Goal: Information Seeking & Learning: Check status

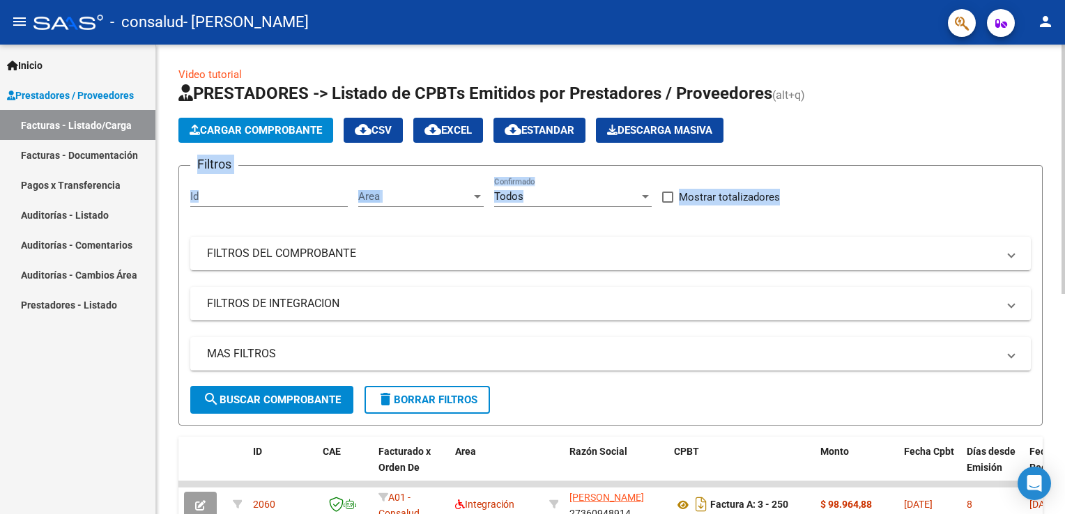
drag, startPoint x: 1060, startPoint y: 134, endPoint x: 1063, endPoint y: 206, distance: 71.1
click at [1063, 206] on div "Video tutorial PRESTADORES -> Listado de CPBTs Emitidos por Prestadores / Prove…" at bounding box center [612, 483] width 912 height 876
drag, startPoint x: 1063, startPoint y: 206, endPoint x: 981, endPoint y: 152, distance: 97.6
click at [981, 152] on app-list-header "PRESTADORES -> Listado de CPBTs Emitidos por Prestadores / Proveedores (alt+q) …" at bounding box center [610, 254] width 864 height 344
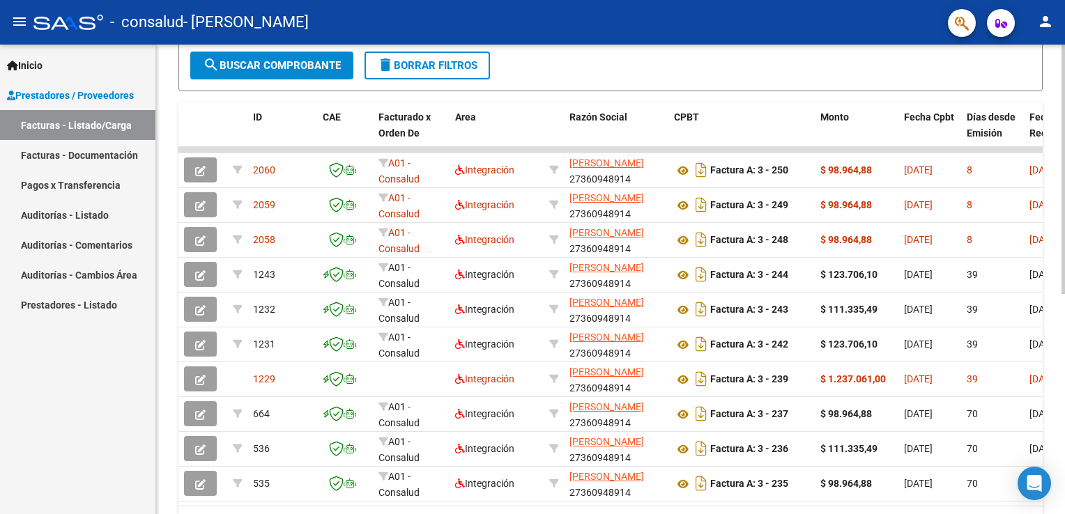
scroll to position [353, 0]
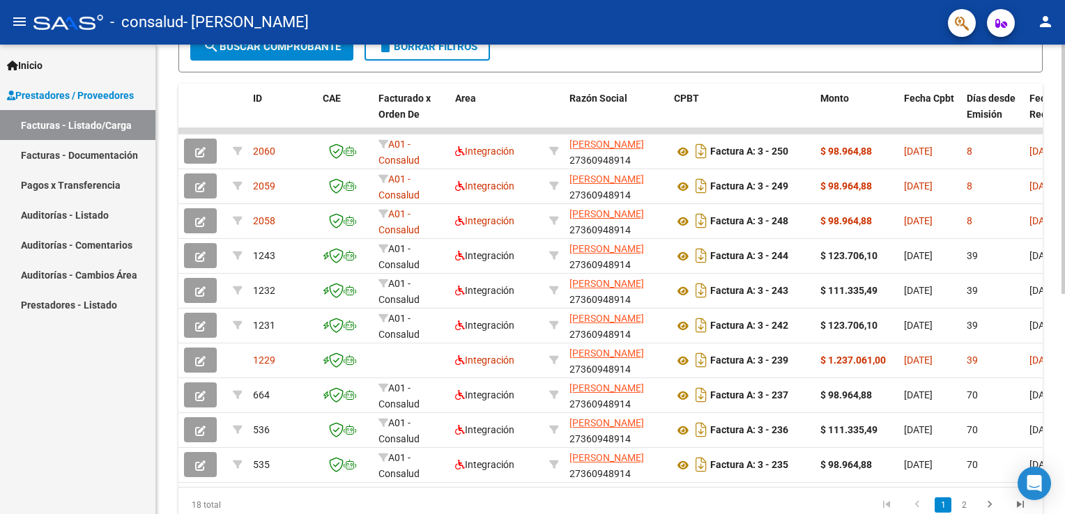
click at [1064, 332] on div at bounding box center [1062, 360] width 3 height 249
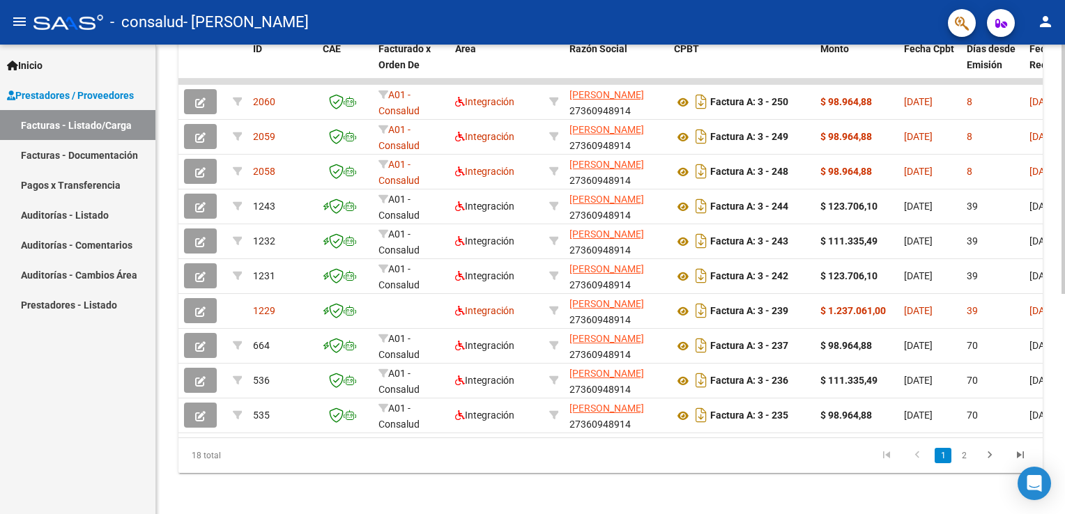
scroll to position [415, 0]
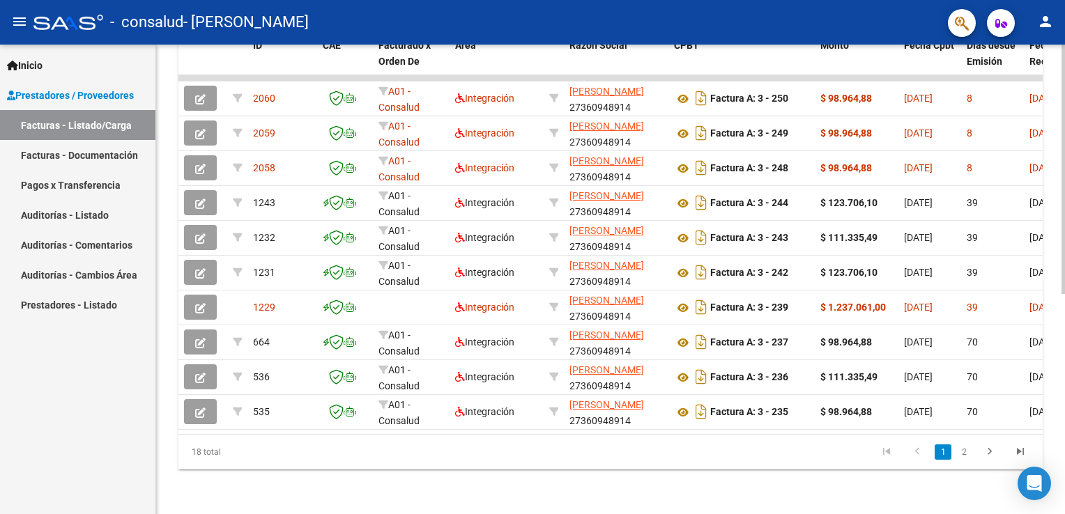
click at [1054, 359] on div "Video tutorial PRESTADORES -> Listado de CPBTs Emitidos por Prestadores / Prove…" at bounding box center [612, 76] width 912 height 876
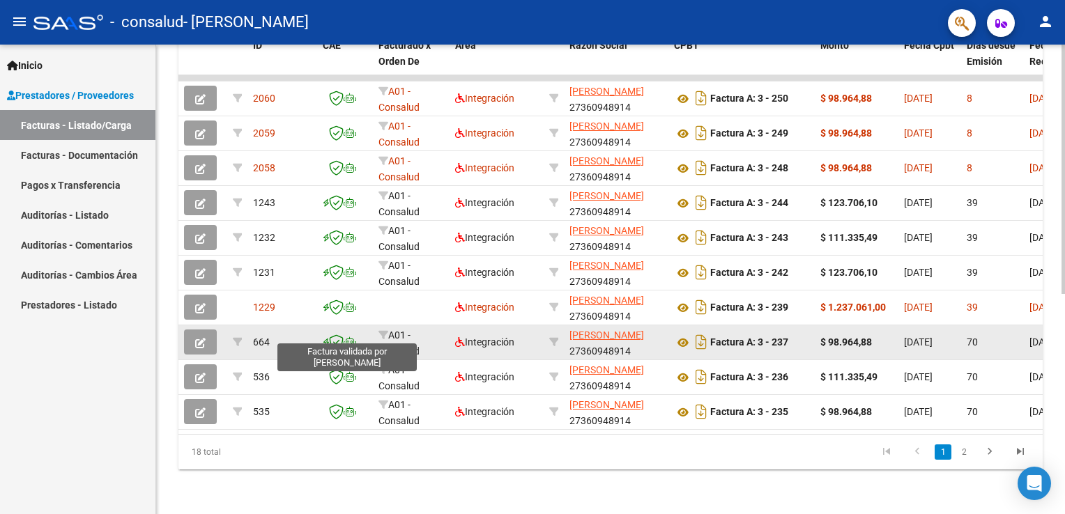
click at [338, 334] on icon at bounding box center [336, 341] width 15 height 15
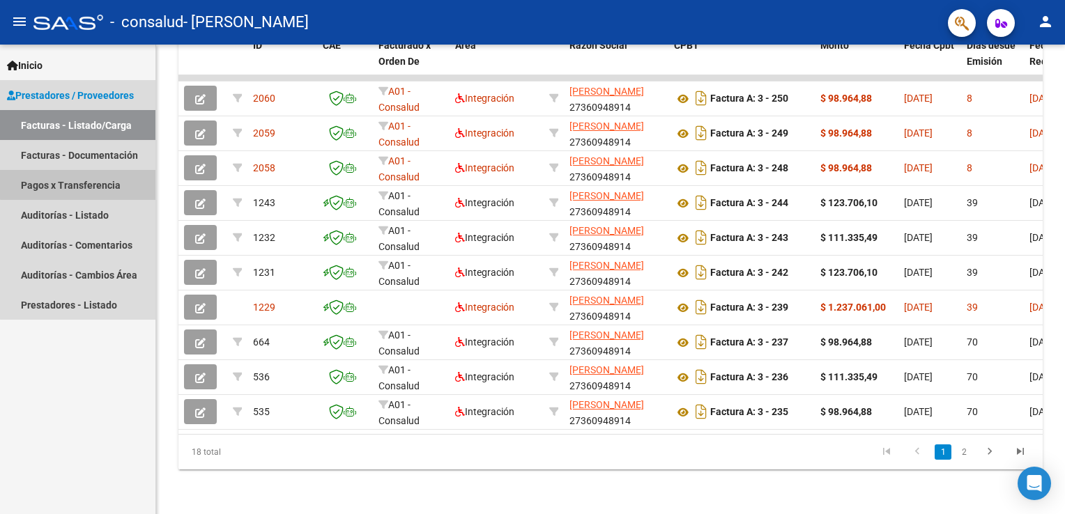
click at [86, 184] on link "Pagos x Transferencia" at bounding box center [77, 185] width 155 height 30
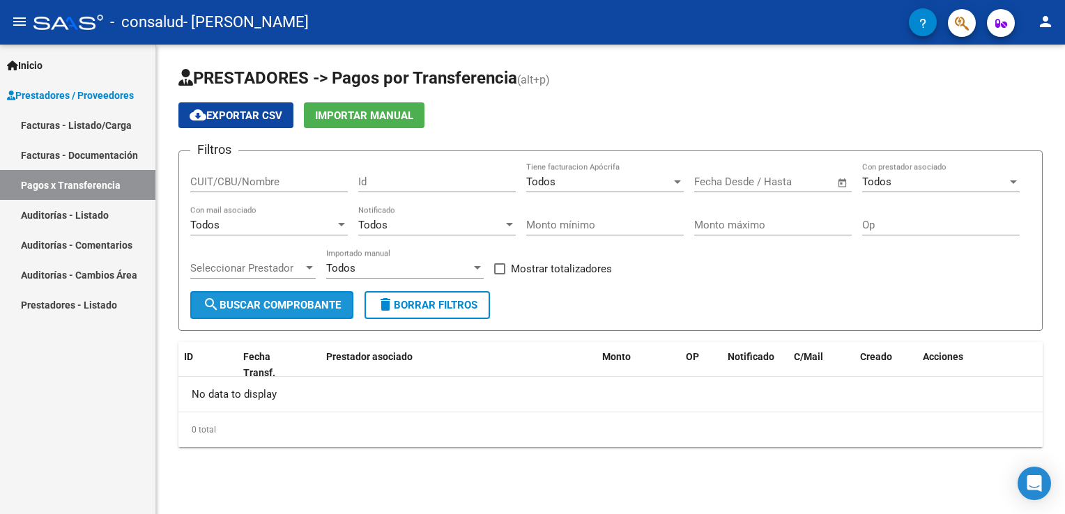
click at [298, 300] on span "search Buscar Comprobante" at bounding box center [272, 305] width 138 height 13
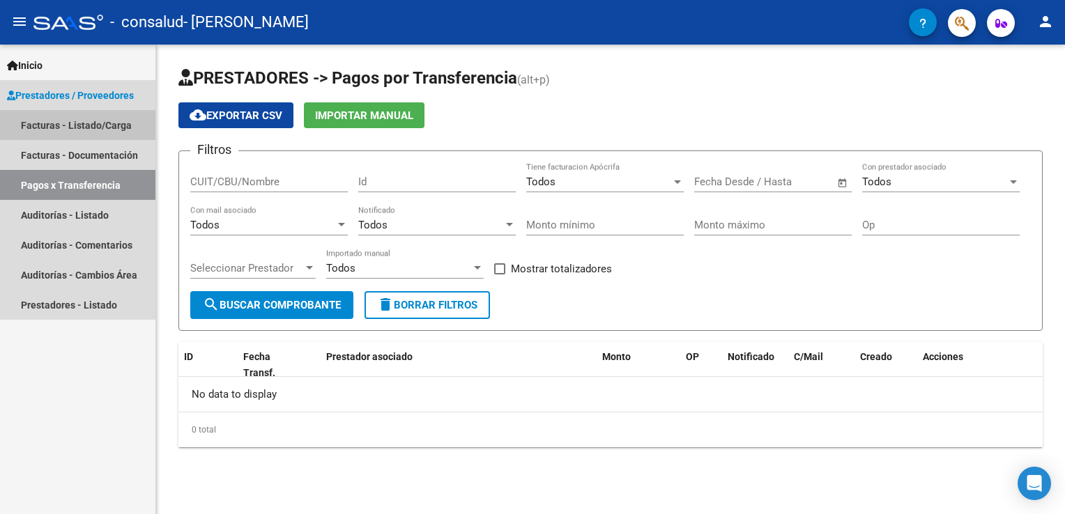
click at [106, 119] on link "Facturas - Listado/Carga" at bounding box center [77, 125] width 155 height 30
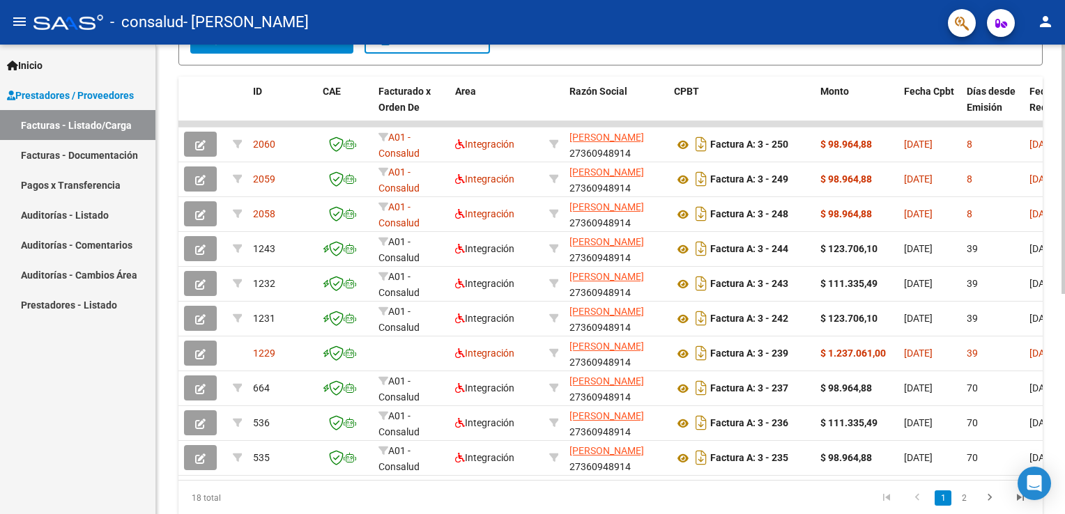
click at [1064, 341] on div at bounding box center [1062, 364] width 3 height 249
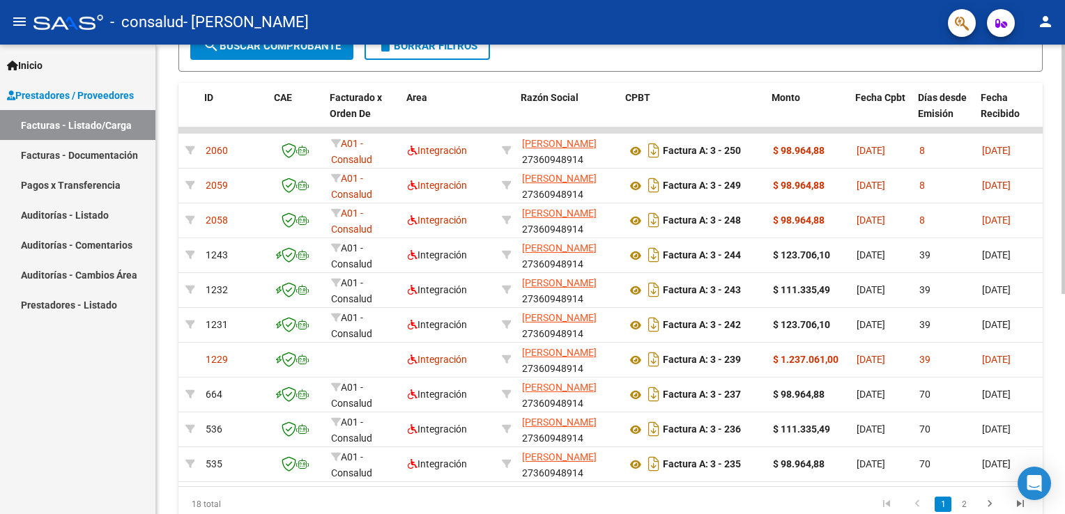
scroll to position [0, 49]
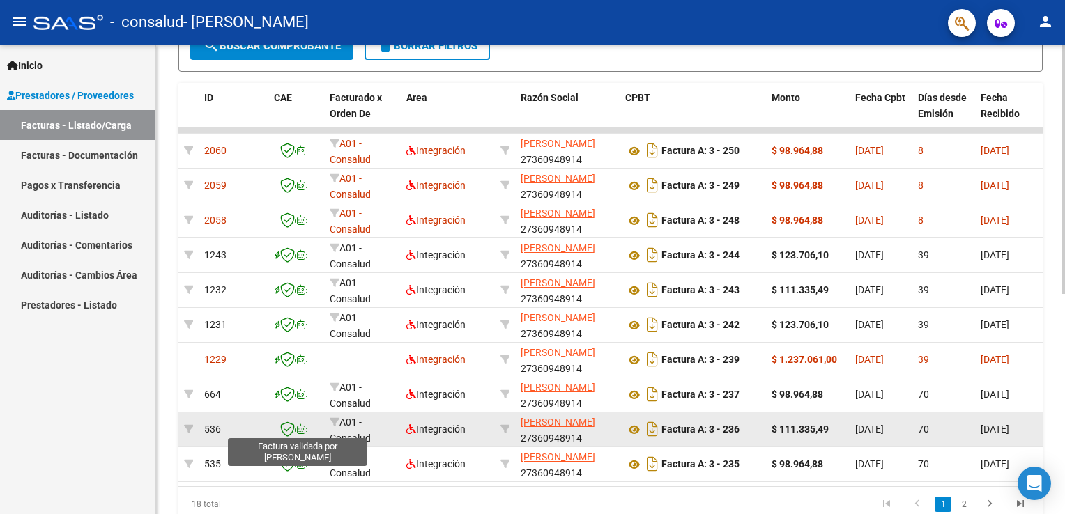
click at [284, 425] on icon at bounding box center [287, 429] width 15 height 15
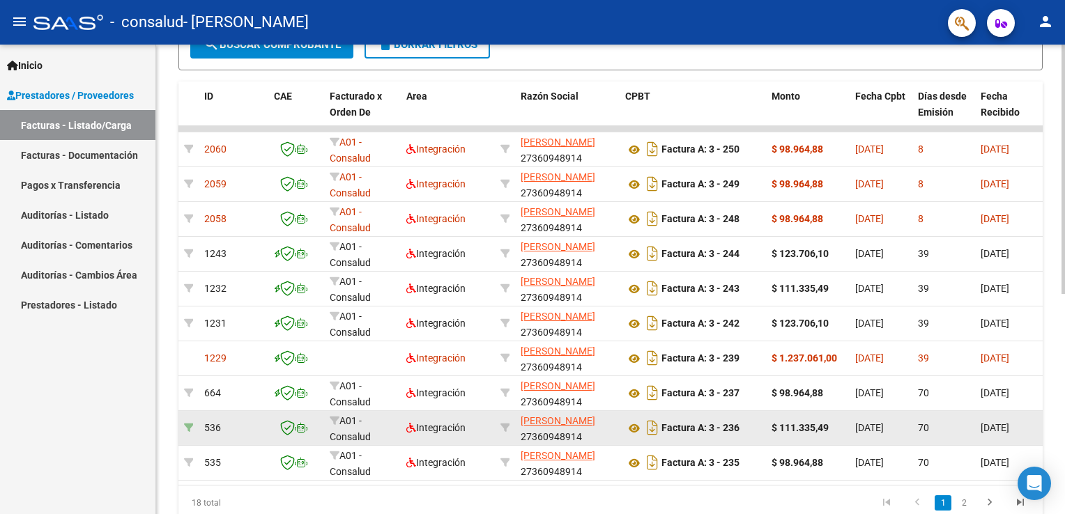
drag, startPoint x: 295, startPoint y: 429, endPoint x: 184, endPoint y: 422, distance: 111.0
click at [184, 422] on datatable-body-cell at bounding box center [188, 428] width 20 height 34
click at [418, 427] on span "Integración" at bounding box center [435, 427] width 59 height 11
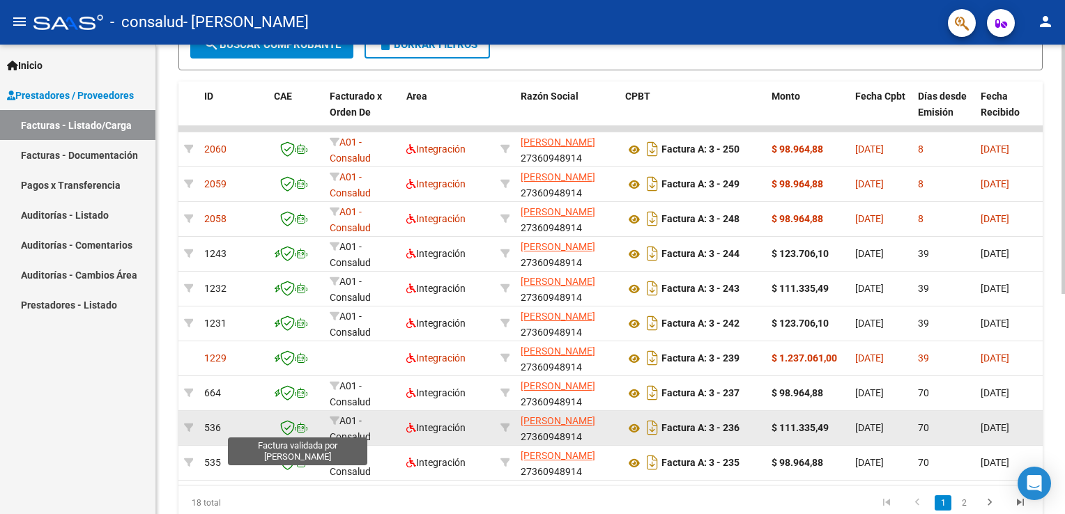
click at [282, 422] on icon at bounding box center [287, 427] width 15 height 15
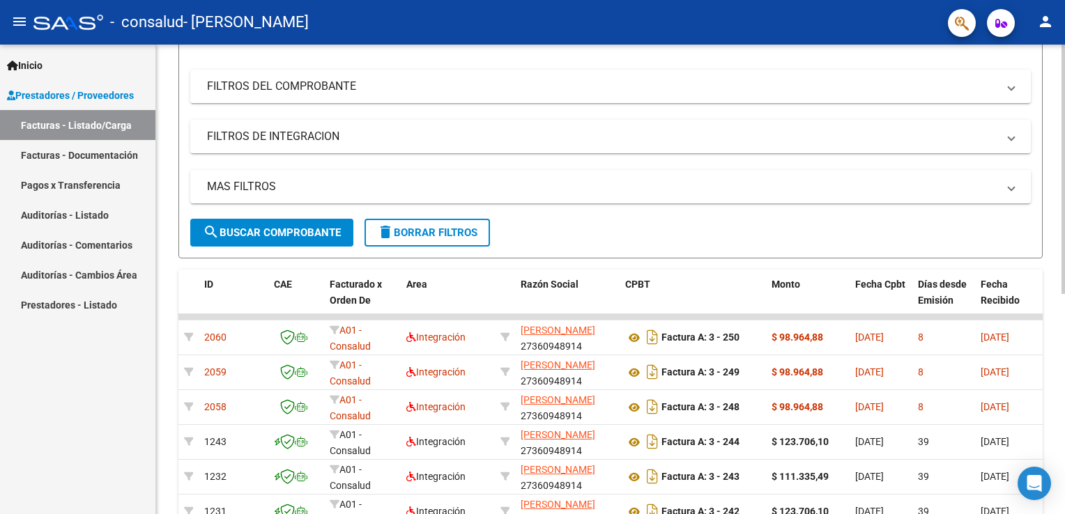
scroll to position [164, 0]
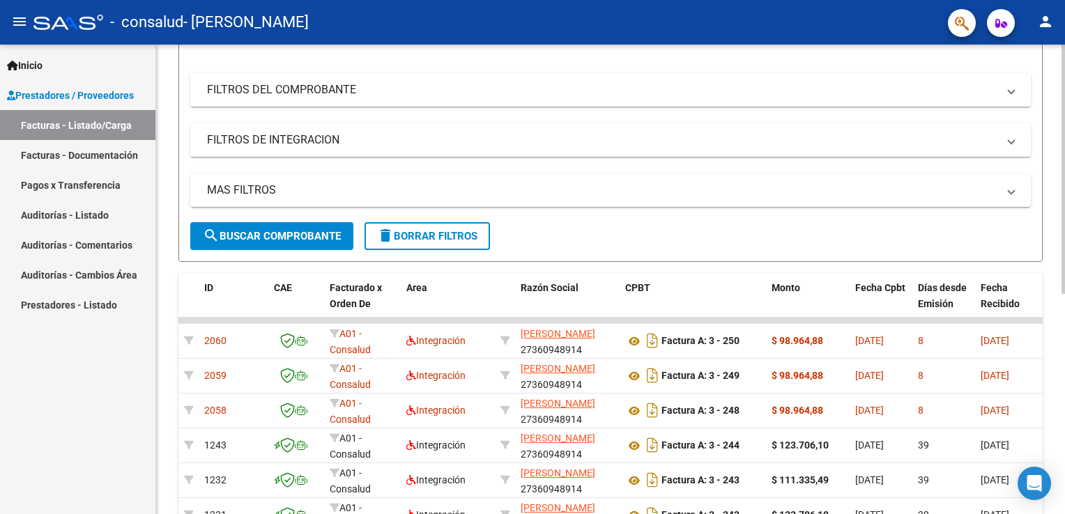
click at [1064, 184] on html "menu - consalud - [PERSON_NAME] person Inicio Instructivos Contacto OS Prestado…" at bounding box center [532, 257] width 1065 height 514
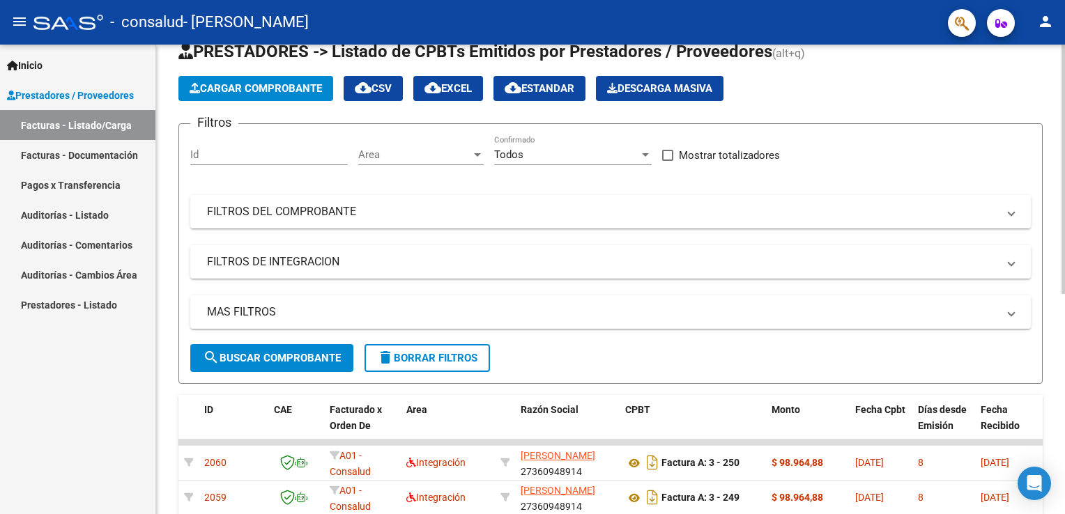
scroll to position [38, 0]
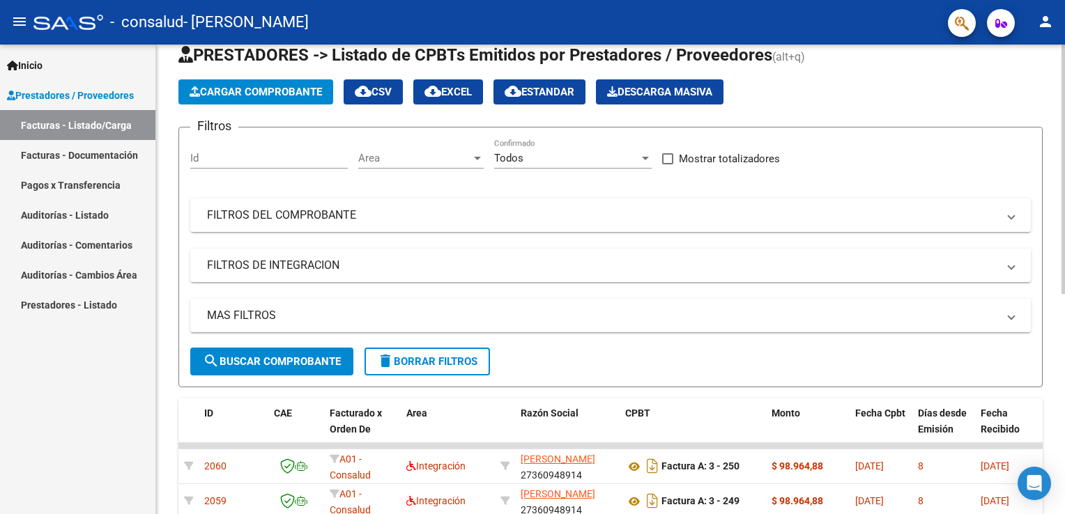
click at [1064, 117] on html "menu - consalud - [PERSON_NAME] person Inicio Instructivos Contacto OS Prestado…" at bounding box center [532, 257] width 1065 height 514
click at [957, 306] on mat-expansion-panel-header "MAS FILTROS" at bounding box center [610, 315] width 840 height 33
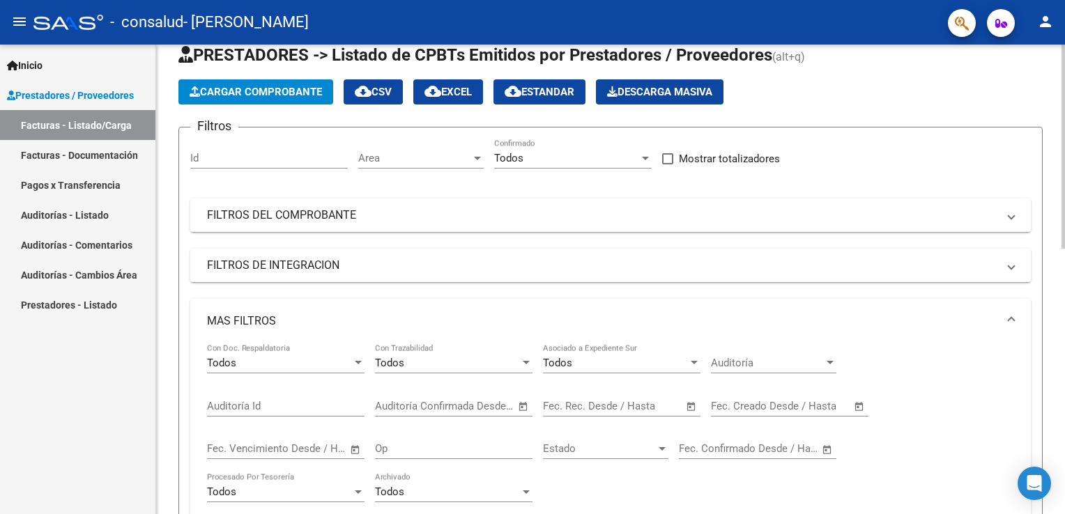
click at [957, 306] on mat-expansion-panel-header "MAS FILTROS" at bounding box center [610, 321] width 840 height 45
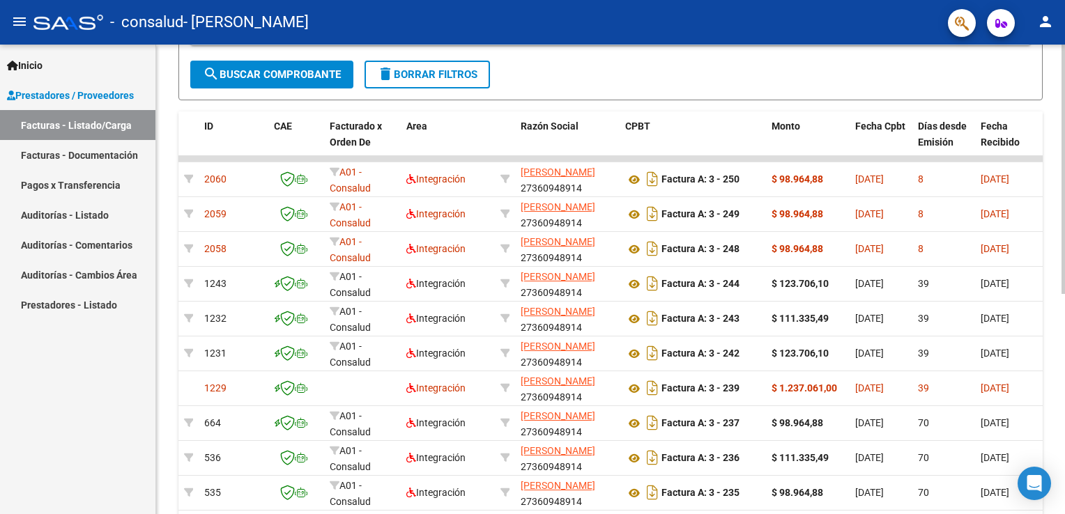
scroll to position [415, 0]
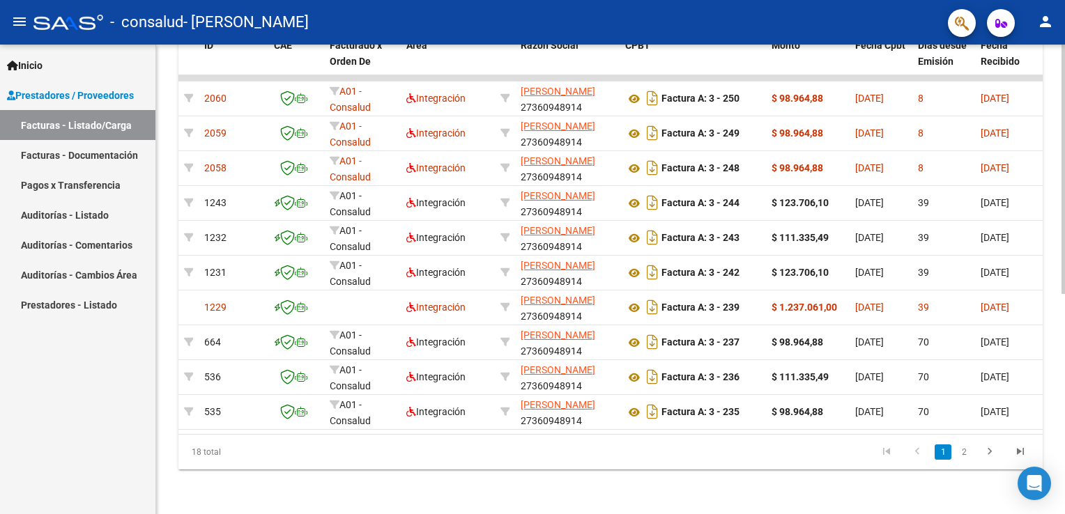
click at [1028, 437] on div "Video tutorial PRESTADORES -> Listado de CPBTs Emitidos por Prestadores / Prove…" at bounding box center [612, 76] width 912 height 876
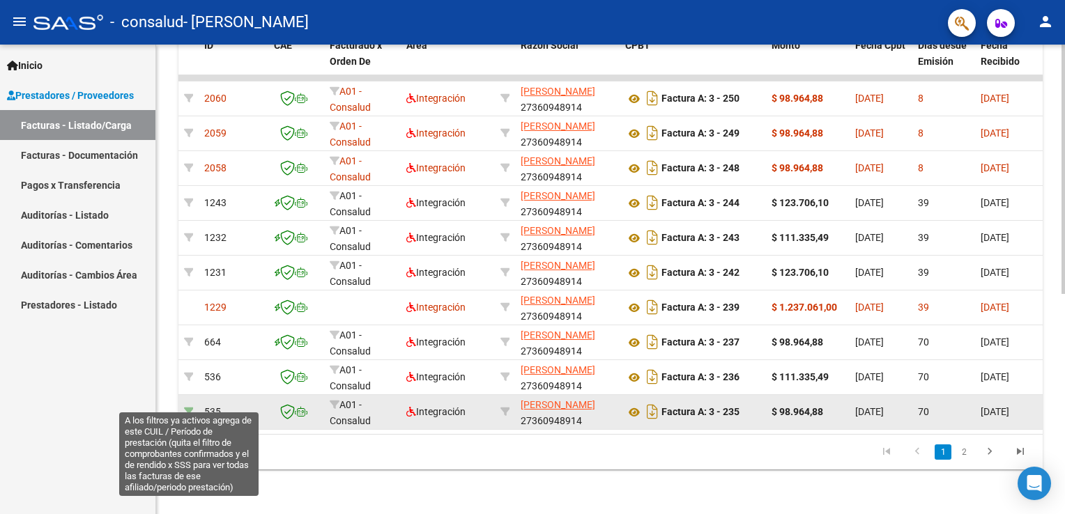
click at [190, 407] on icon at bounding box center [189, 412] width 10 height 10
type input "202506"
type input "20570501764"
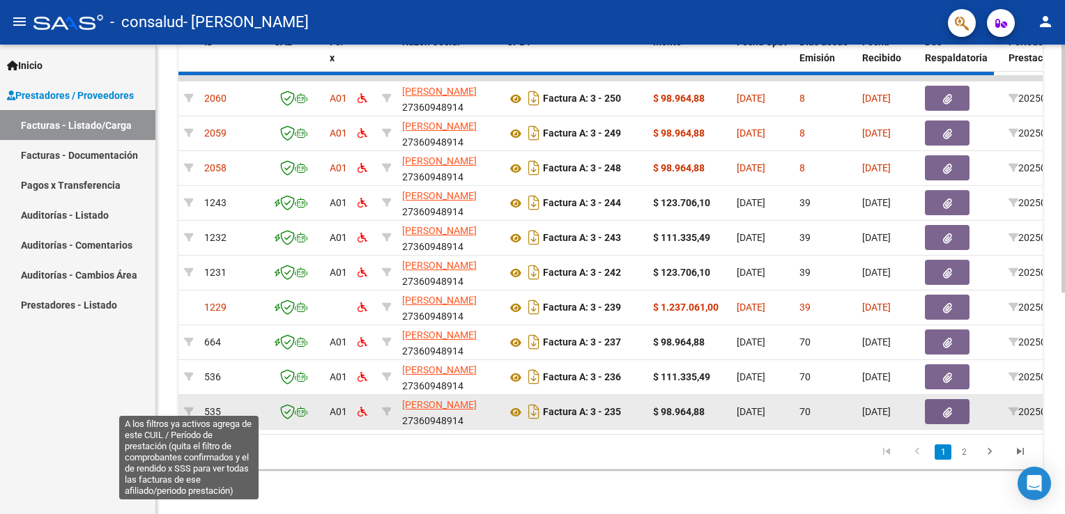
scroll to position [100, 0]
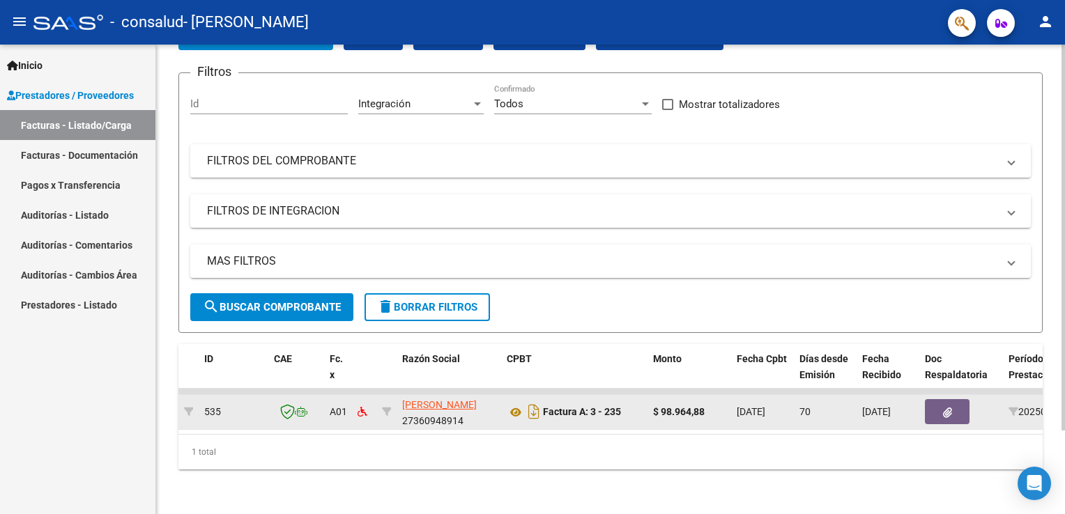
drag, startPoint x: 364, startPoint y: 419, endPoint x: 482, endPoint y: 415, distance: 117.8
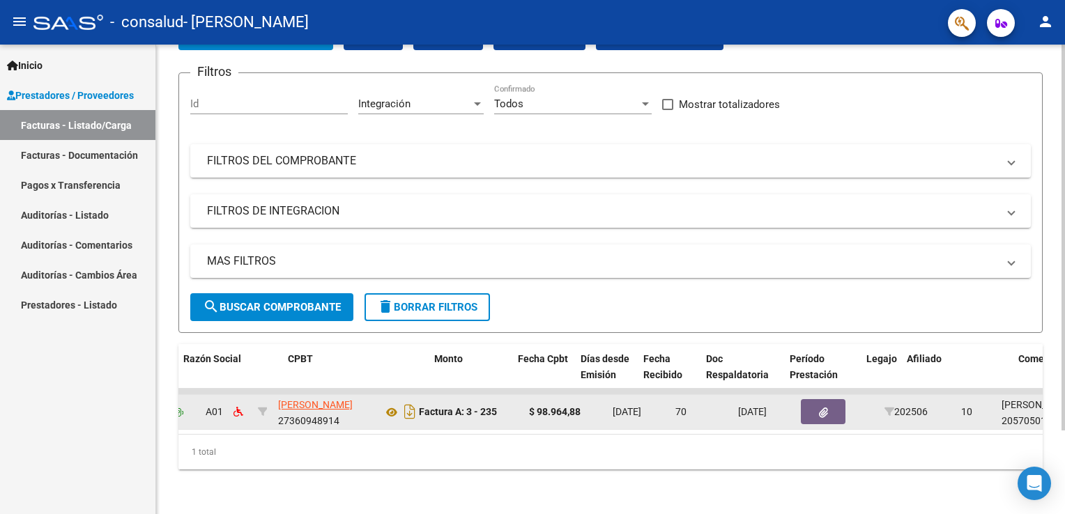
scroll to position [0, 0]
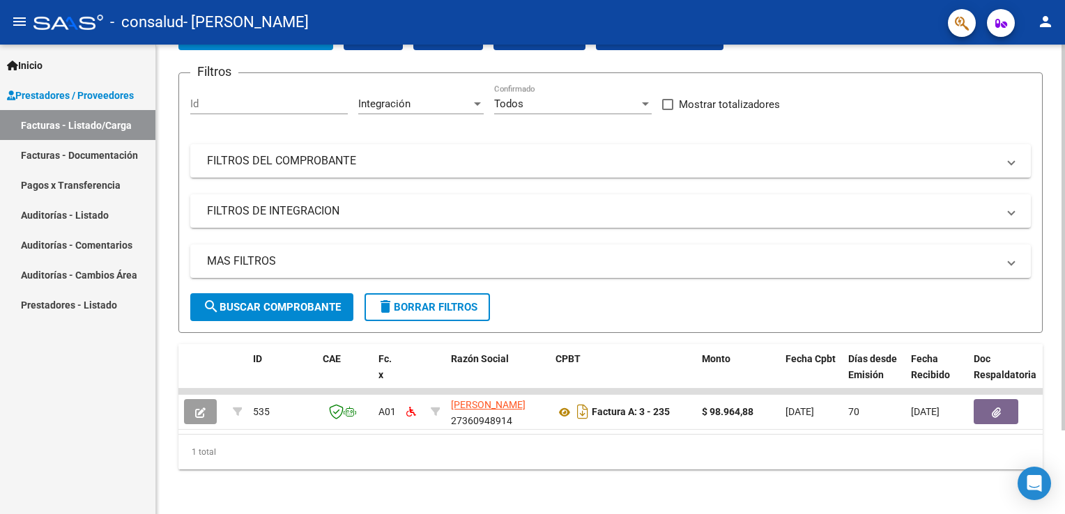
click at [1064, 259] on html "menu - consalud - [PERSON_NAME] person Inicio Instructivos Contacto OS Prestado…" at bounding box center [532, 257] width 1065 height 514
drag, startPoint x: 472, startPoint y: 422, endPoint x: 508, endPoint y: 433, distance: 37.7
click at [508, 433] on datatable-body "535 A01 [PERSON_NAME] 27360948914 Factura A: 3 - 235 $ 98.964,88 [DATE] 70 [DAT…" at bounding box center [610, 411] width 864 height 45
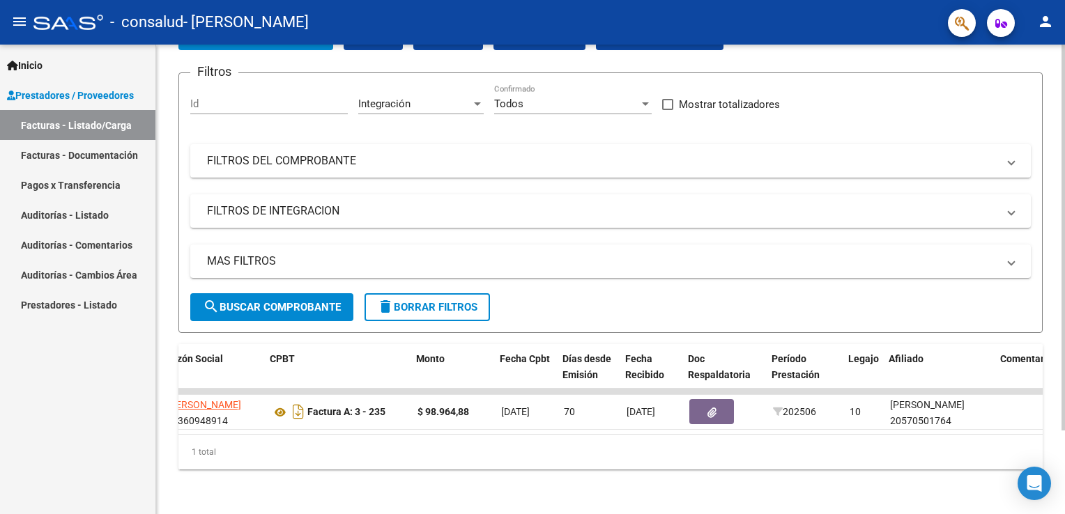
scroll to position [0, 287]
drag, startPoint x: 638, startPoint y: 438, endPoint x: 722, endPoint y: 438, distance: 83.6
click at [722, 438] on div "1 total" at bounding box center [610, 452] width 864 height 35
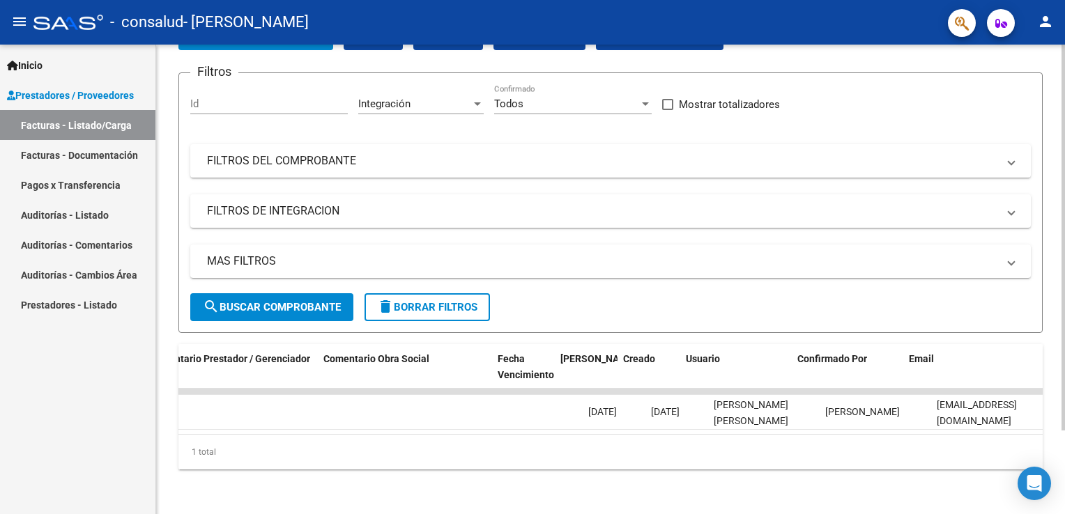
scroll to position [0, 1137]
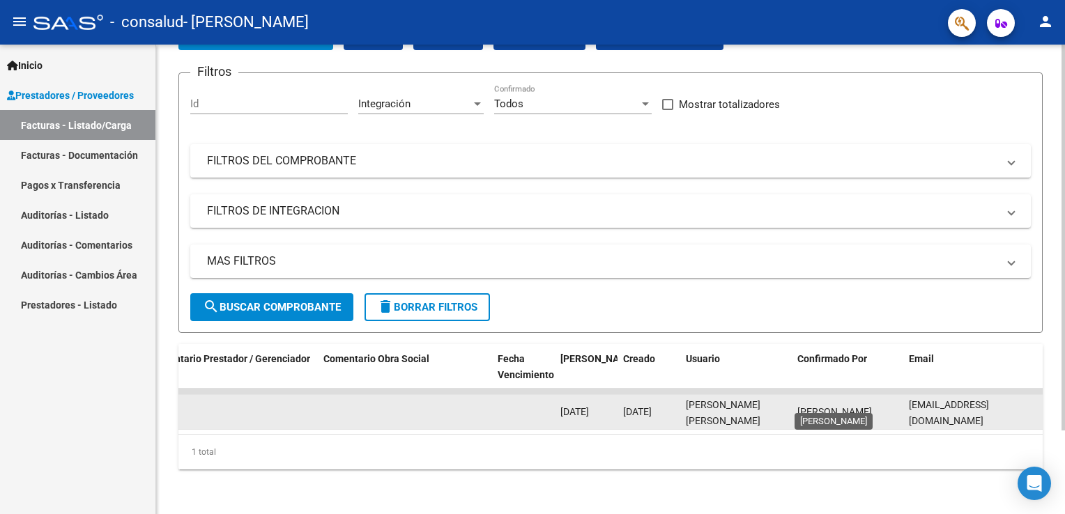
click at [797, 406] on span "[PERSON_NAME]" at bounding box center [834, 411] width 75 height 11
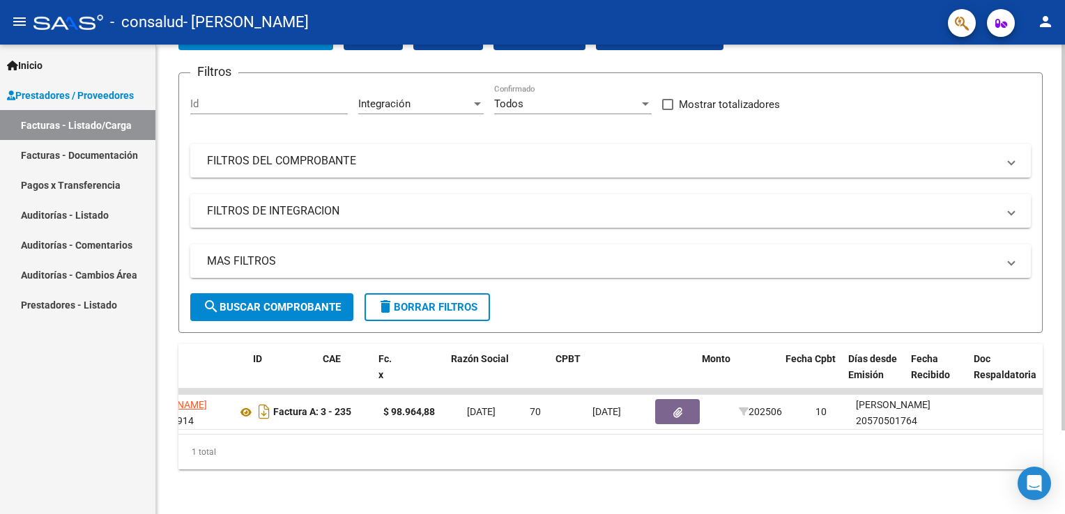
scroll to position [0, 0]
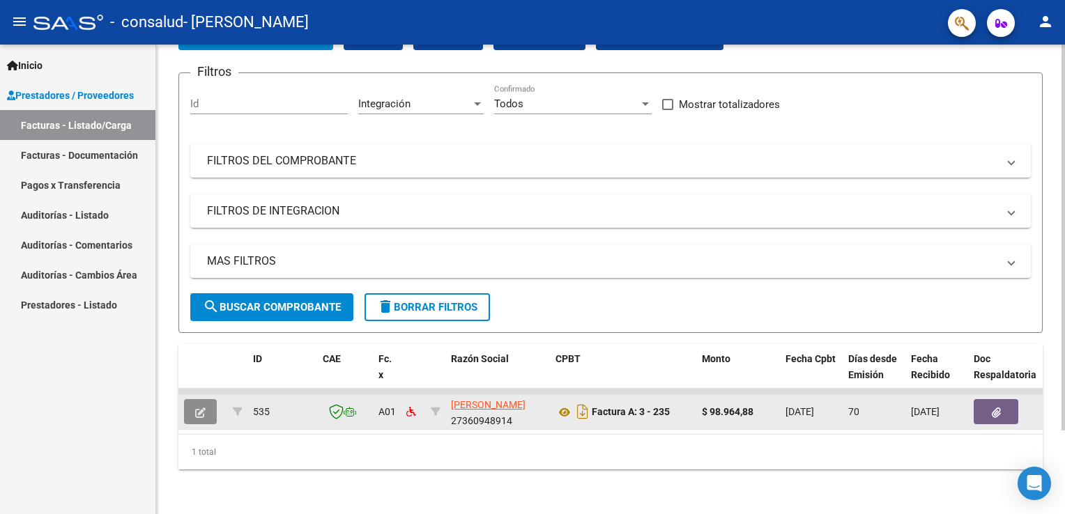
click at [192, 401] on button "button" at bounding box center [200, 411] width 33 height 25
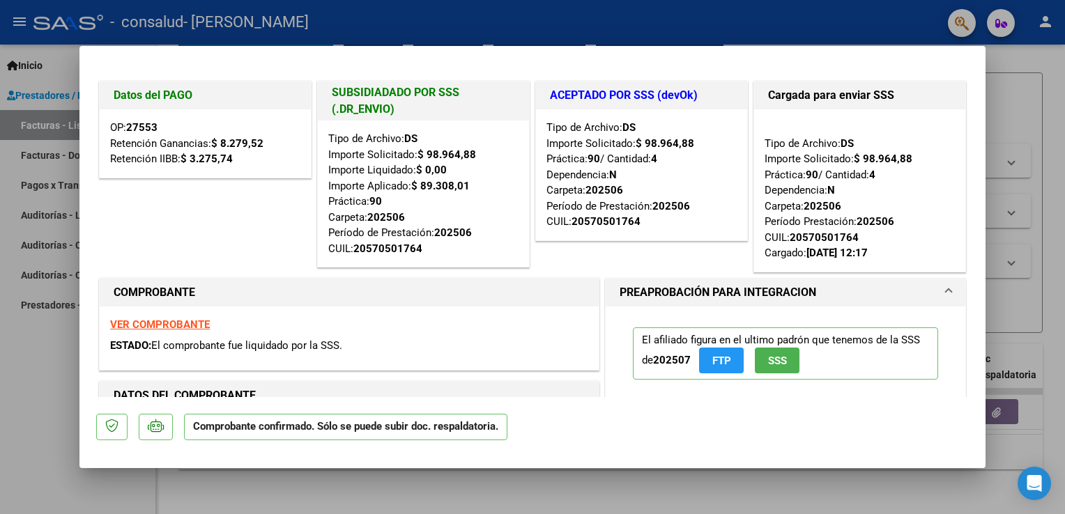
click at [193, 156] on strong "$ 3.275,74" at bounding box center [206, 159] width 52 height 13
click at [131, 116] on div "OP: 27553 Retención Ganancias: $ 8.279,52 Retención IIBB: $ 3.275,74" at bounding box center [205, 143] width 211 height 68
click at [1064, 45] on div at bounding box center [532, 257] width 1065 height 514
type input "$ 0,00"
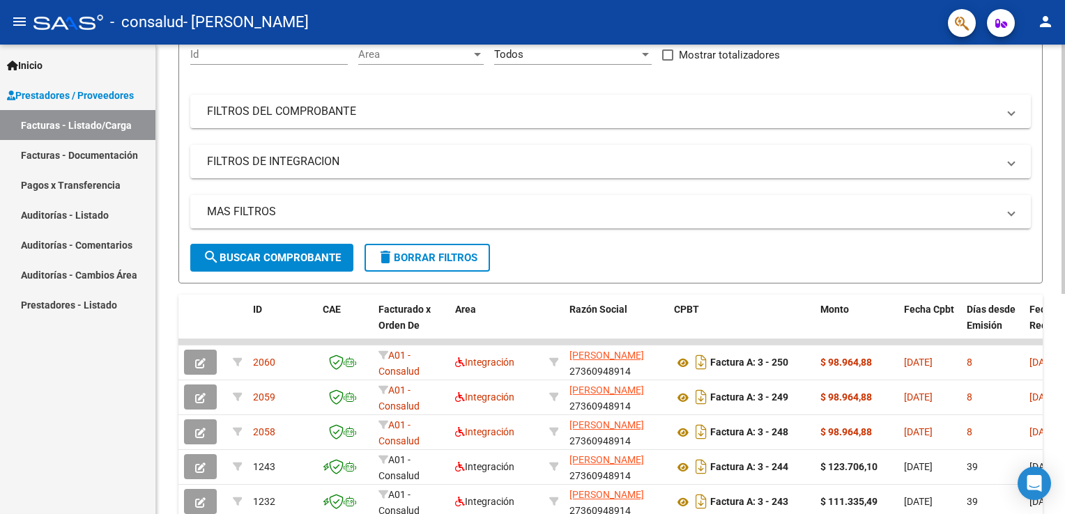
scroll to position [415, 0]
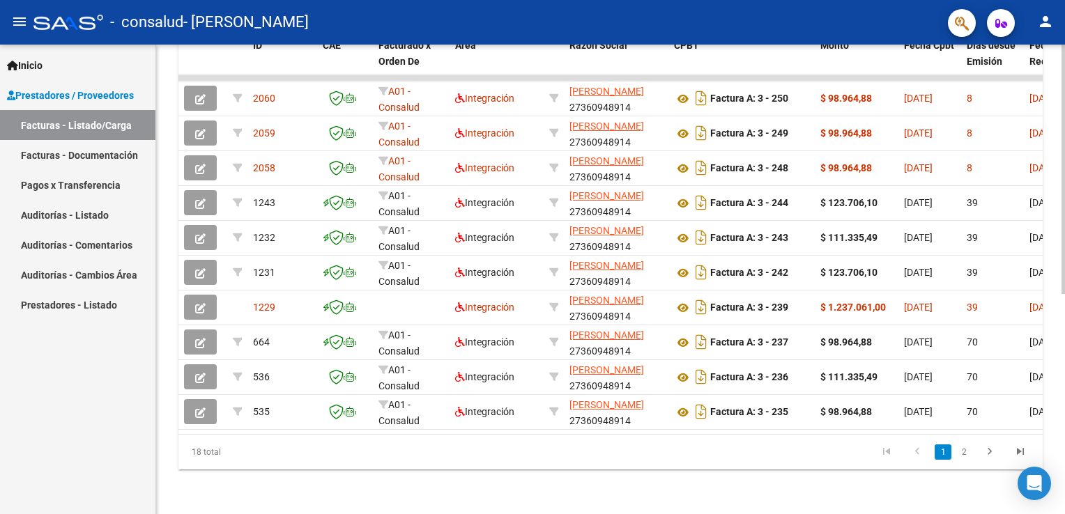
click at [1064, 380] on html "menu - consalud - [PERSON_NAME] person Inicio Instructivos Contacto OS Prestado…" at bounding box center [532, 257] width 1065 height 514
click at [992, 453] on icon "go to next page" at bounding box center [989, 453] width 18 height 17
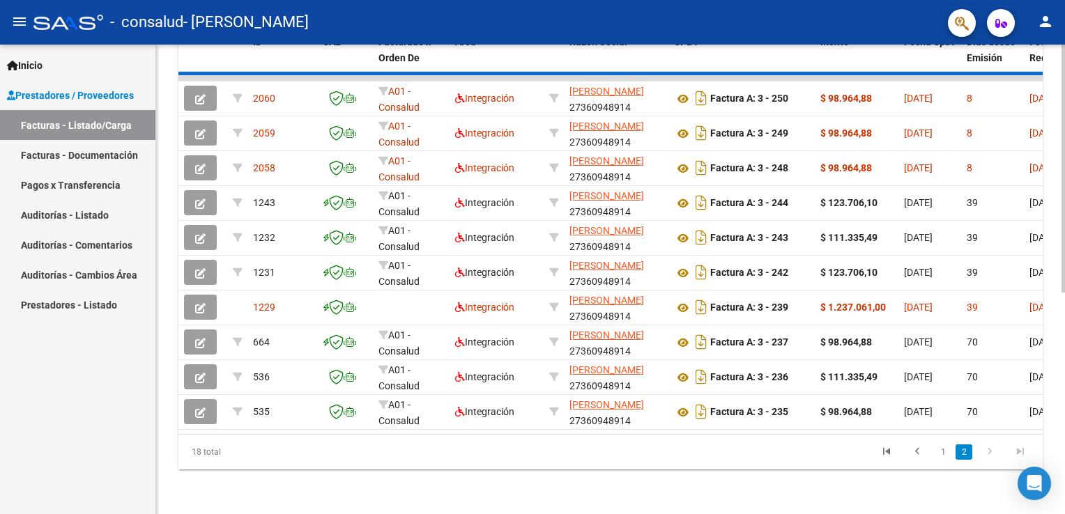
scroll to position [345, 0]
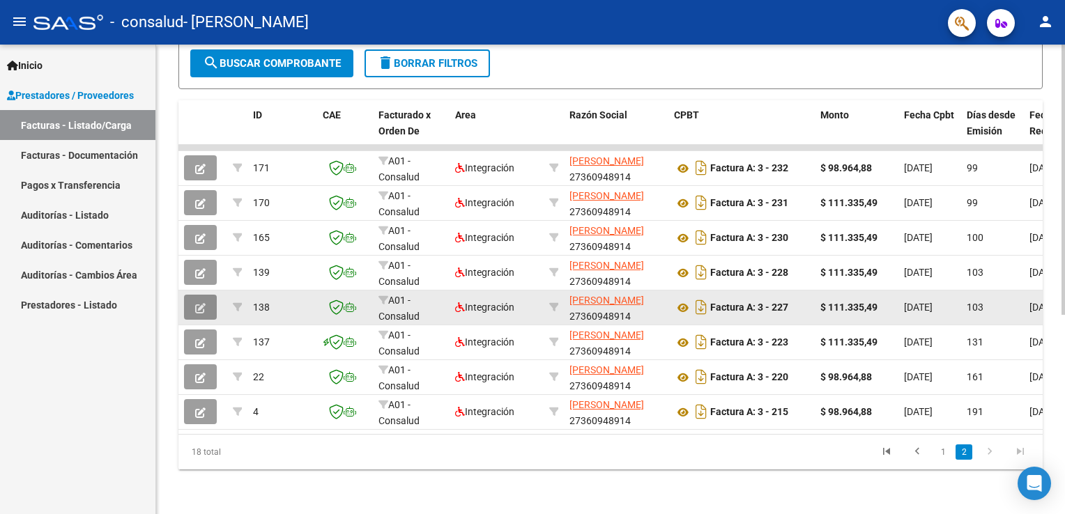
click at [198, 303] on icon "button" at bounding box center [200, 308] width 10 height 10
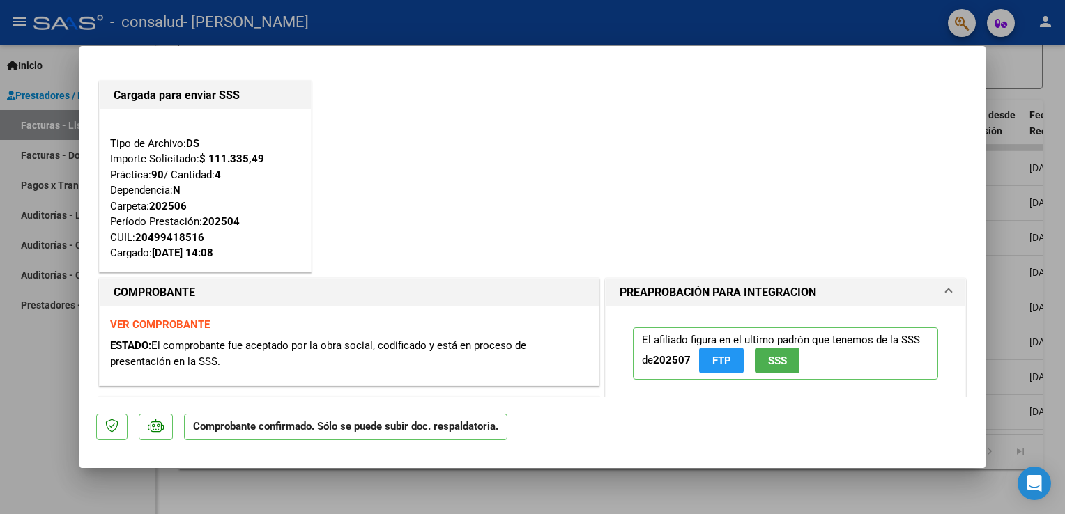
click at [1026, 82] on div at bounding box center [532, 257] width 1065 height 514
type input "$ 0,00"
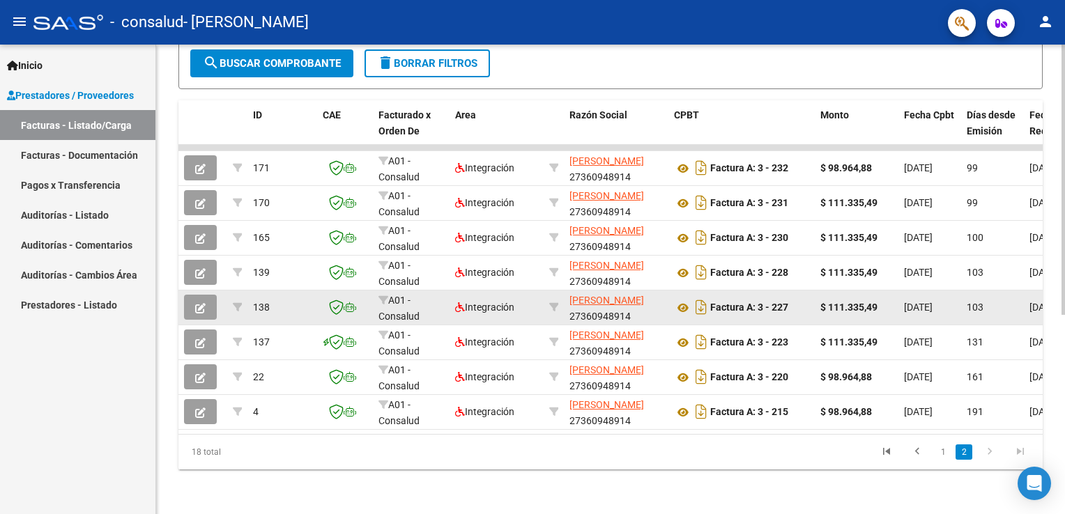
click at [194, 295] on button "button" at bounding box center [200, 307] width 33 height 25
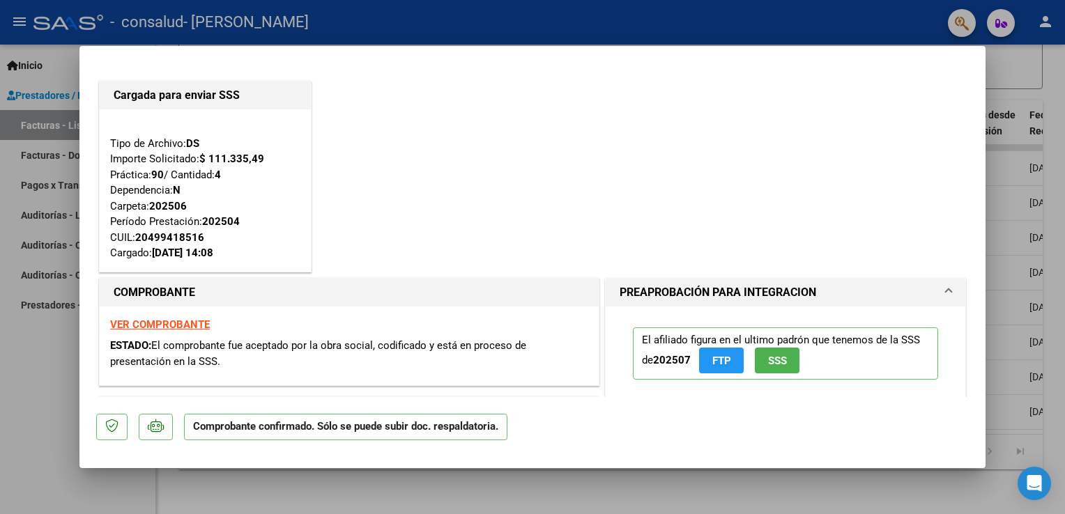
click at [1045, 66] on div at bounding box center [532, 257] width 1065 height 514
type input "$ 0,00"
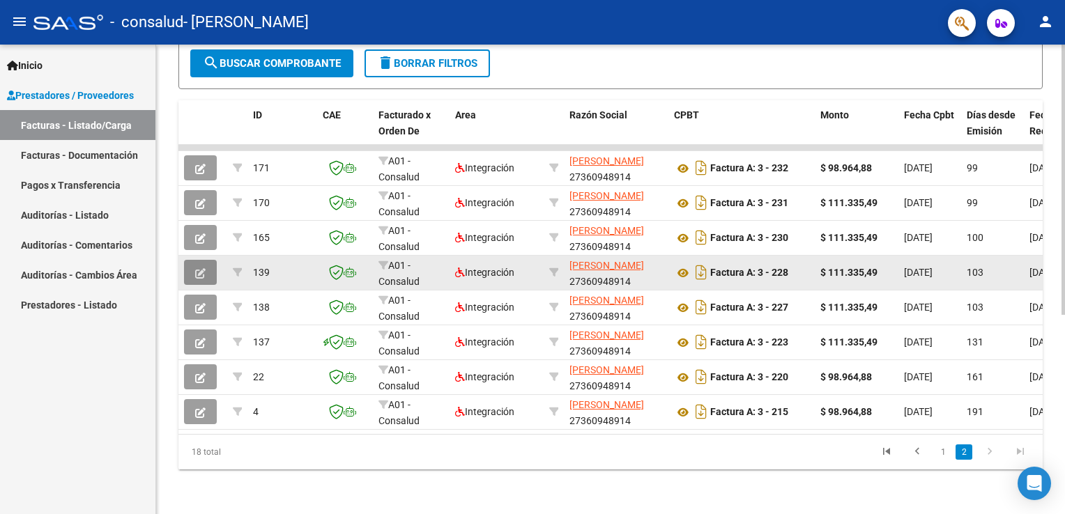
click at [193, 260] on button "button" at bounding box center [200, 272] width 33 height 25
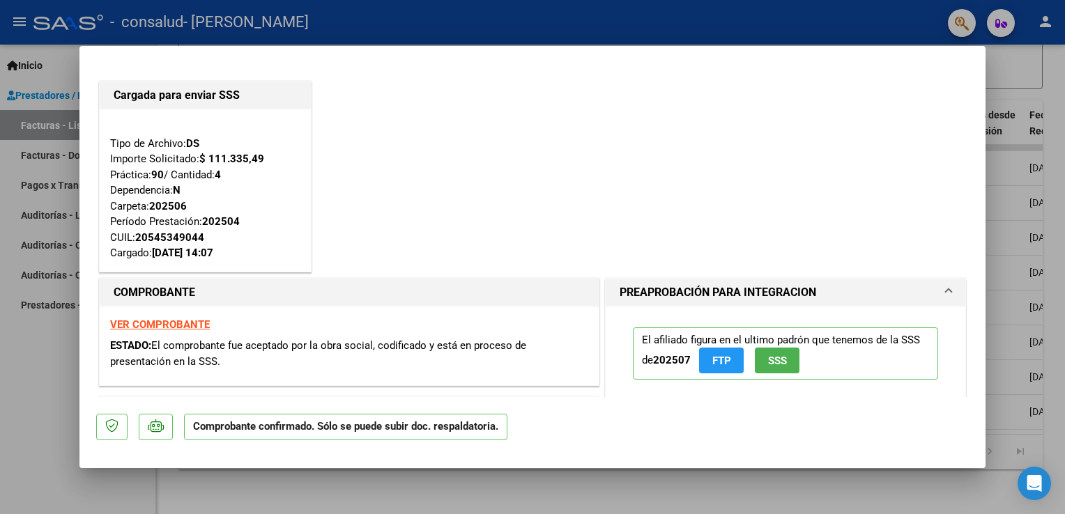
click at [1045, 69] on div at bounding box center [532, 257] width 1065 height 514
type input "$ 0,00"
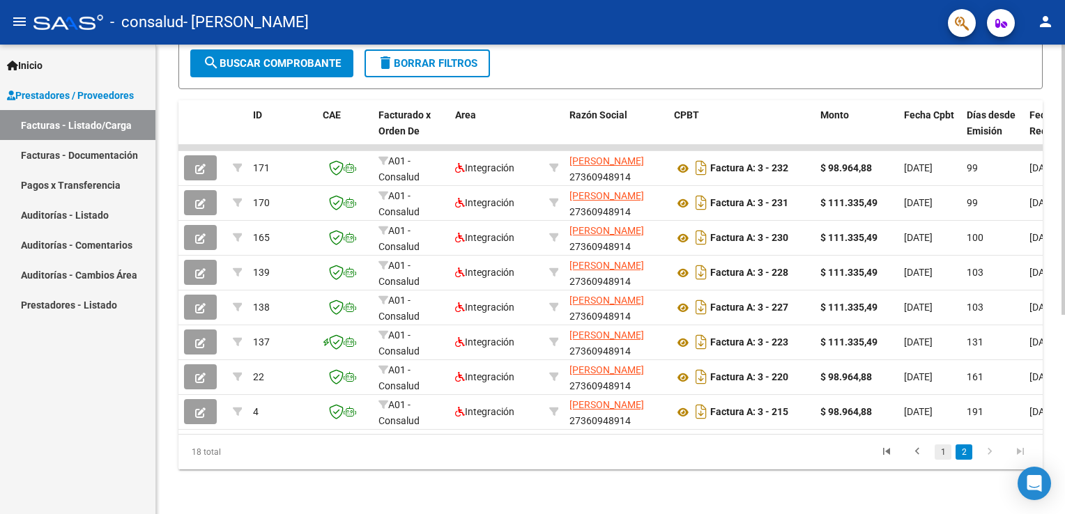
click at [946, 454] on link "1" at bounding box center [942, 452] width 17 height 15
